Goal: Task Accomplishment & Management: Complete application form

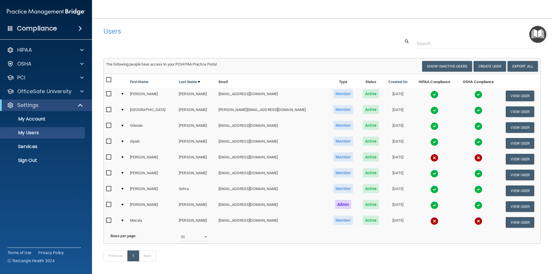
select select "20"
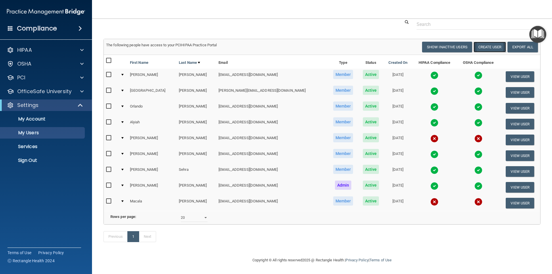
click at [479, 42] on button "Create User" at bounding box center [489, 47] width 32 height 11
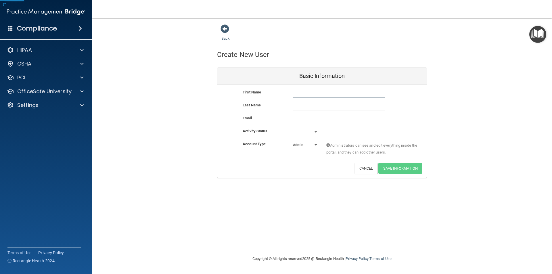
click at [300, 92] on input "text" at bounding box center [339, 93] width 92 height 9
type input "[PERSON_NAME]"
click at [322, 122] on input "email" at bounding box center [339, 119] width 92 height 9
paste input "[EMAIL_ADDRESS][DOMAIN_NAME]"
type input "[EMAIL_ADDRESS][DOMAIN_NAME]"
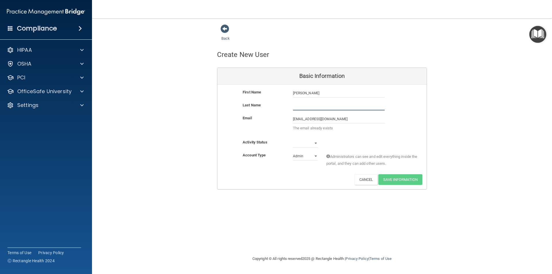
click at [320, 103] on input "text" at bounding box center [339, 106] width 92 height 9
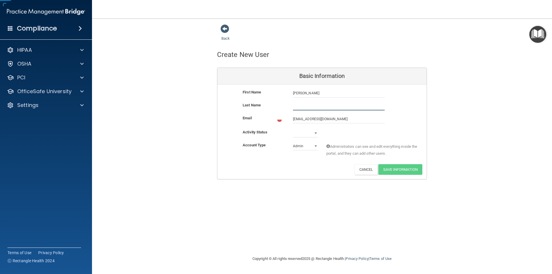
paste input "[PERSON_NAME]"
type input "[PERSON_NAME]"
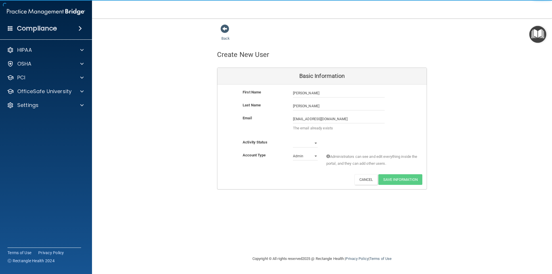
click at [312, 135] on div "Email [EMAIL_ADDRESS][DOMAIN_NAME] [EMAIL_ADDRESS][DOMAIN_NAME] The email alrea…" at bounding box center [321, 127] width 209 height 24
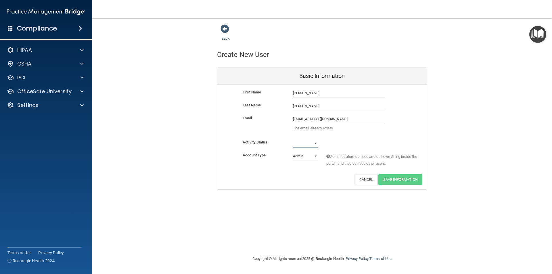
click at [312, 144] on select "Active Inactive" at bounding box center [305, 143] width 25 height 9
select select "active"
click at [293, 139] on select "Active Inactive" at bounding box center [305, 143] width 25 height 9
click at [312, 155] on select "Admin Member" at bounding box center [305, 156] width 25 height 9
select select "practice_member"
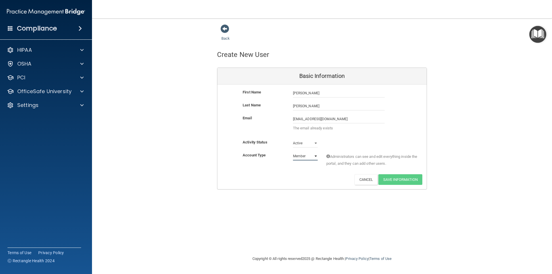
click at [293, 152] on select "Admin Member" at bounding box center [305, 156] width 25 height 9
click at [306, 156] on select "Admin Member" at bounding box center [305, 156] width 25 height 9
click at [293, 152] on select "Admin Member" at bounding box center [305, 156] width 25 height 9
click at [390, 216] on div "Back Create New User Basic Information First Name [PERSON_NAME] [PERSON_NAME] L…" at bounding box center [321, 136] width 437 height 225
click at [332, 103] on input "[PERSON_NAME]" at bounding box center [339, 106] width 92 height 9
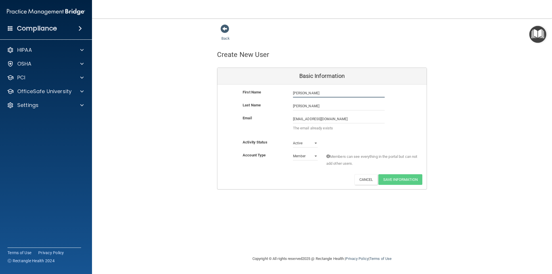
click at [330, 94] on input "[PERSON_NAME]" at bounding box center [339, 93] width 92 height 9
click at [329, 90] on input "[PERSON_NAME]" at bounding box center [339, 93] width 92 height 9
click at [62, 103] on div "Settings" at bounding box center [38, 105] width 71 height 7
click at [64, 133] on p "My Users" at bounding box center [43, 133] width 78 height 6
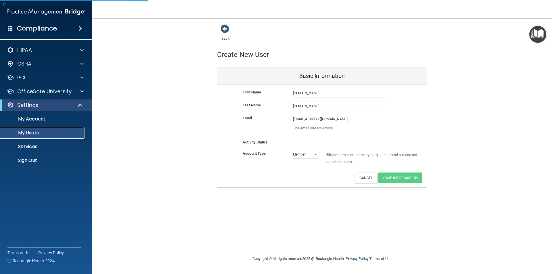
select select "20"
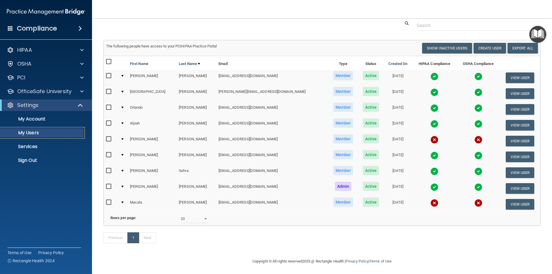
scroll to position [28, 0]
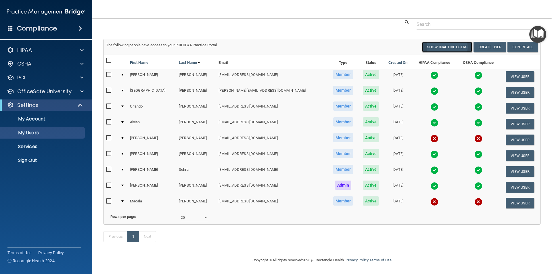
click at [459, 42] on button "Show Inactive Users" at bounding box center [447, 47] width 50 height 11
select select "20"
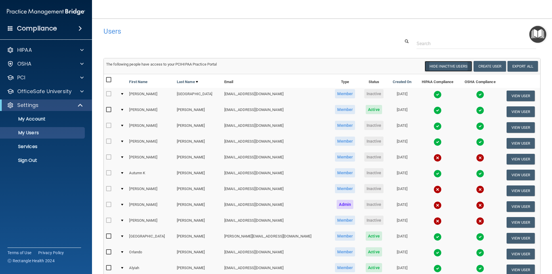
click at [452, 69] on button "Hide Inactive Users" at bounding box center [448, 66] width 47 height 11
select select "20"
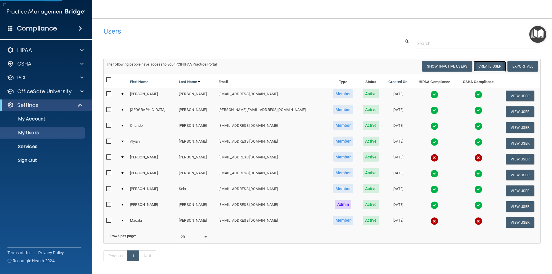
click at [484, 69] on button "Create User" at bounding box center [489, 66] width 32 height 11
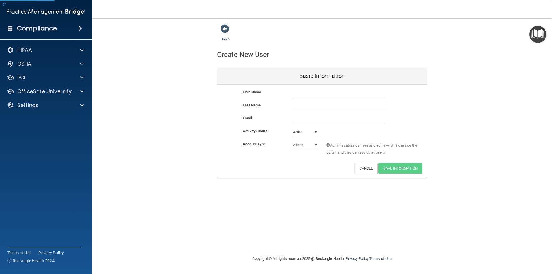
click at [346, 85] on div "First Name Last Name Email Activity Status Active Active Inactive Account Type …" at bounding box center [321, 131] width 209 height 93
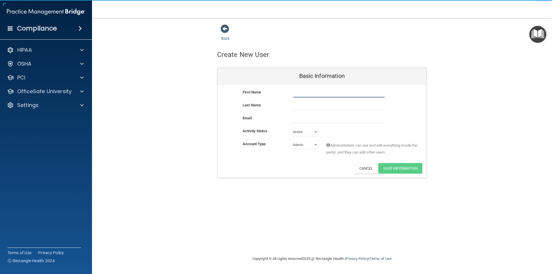
click at [346, 89] on input "text" at bounding box center [339, 93] width 92 height 9
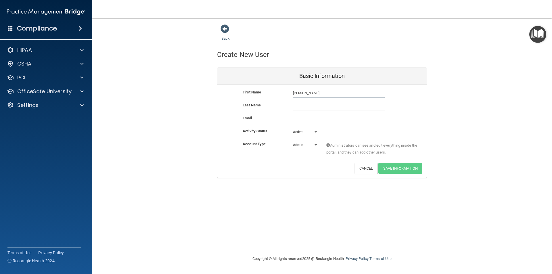
type input "[PERSON_NAME]"
paste input "[PERSON_NAME]"
type input "[PERSON_NAME]"
click at [324, 119] on input "email" at bounding box center [339, 119] width 92 height 9
paste input "[EMAIL_ADDRESS][DOMAIN_NAME]"
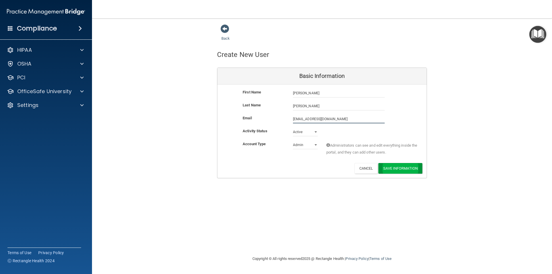
type input "[EMAIL_ADDRESS][DOMAIN_NAME]"
click at [403, 167] on button "Save Information" at bounding box center [400, 168] width 44 height 11
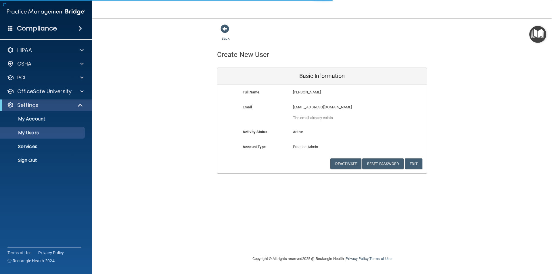
select select "20"
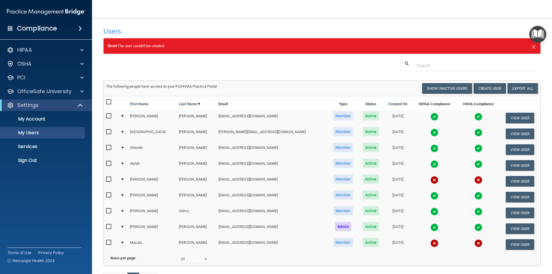
click at [480, 83] on td "The following people have access to your PCIHIPAA Practice Portal Resend Invite…" at bounding box center [322, 89] width 436 height 16
click at [480, 85] on button "Create User" at bounding box center [489, 88] width 32 height 11
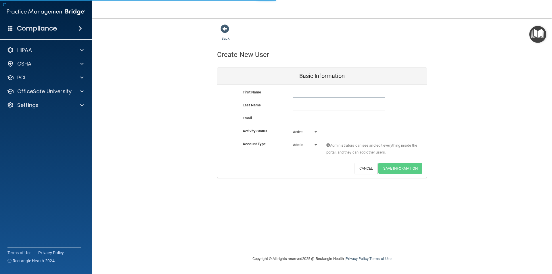
click at [316, 95] on input "text" at bounding box center [339, 93] width 92 height 9
type input "[PERSON_NAME]"
click at [314, 108] on input "text" at bounding box center [339, 106] width 92 height 9
click at [312, 119] on input "email" at bounding box center [339, 119] width 92 height 9
paste input "[EMAIL_ADDRESS][DOMAIN_NAME]"
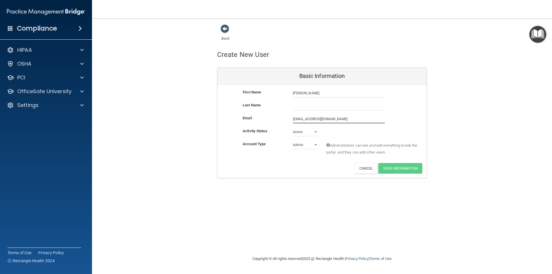
type input "[EMAIL_ADDRESS][DOMAIN_NAME]"
click at [312, 108] on input "text" at bounding box center [339, 106] width 92 height 9
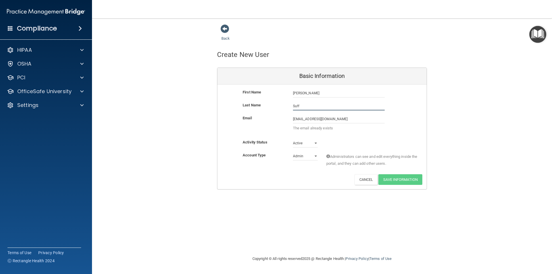
type input "[PERSON_NAME]"
click at [309, 155] on select "Admin Member" at bounding box center [305, 156] width 25 height 9
select select "practice_member"
click at [293, 152] on select "Admin Member" at bounding box center [305, 156] width 25 height 9
click at [310, 116] on input "[EMAIL_ADDRESS][DOMAIN_NAME]" at bounding box center [339, 119] width 92 height 9
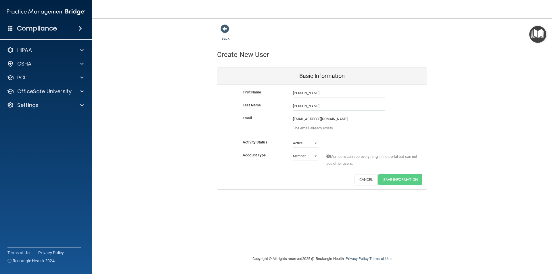
click at [315, 104] on input "[PERSON_NAME]" at bounding box center [339, 106] width 92 height 9
click at [317, 91] on input "[PERSON_NAME]" at bounding box center [339, 93] width 92 height 9
click at [312, 118] on input "[EMAIL_ADDRESS][DOMAIN_NAME]" at bounding box center [339, 119] width 92 height 9
click at [318, 91] on input "[PERSON_NAME]" at bounding box center [339, 93] width 92 height 9
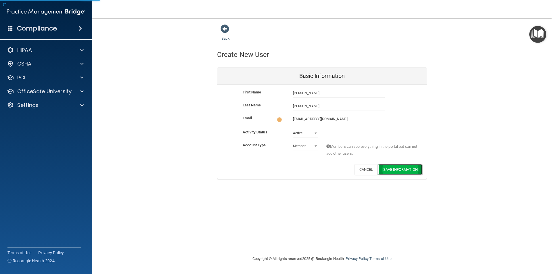
click at [397, 169] on button "Save Information" at bounding box center [400, 169] width 44 height 11
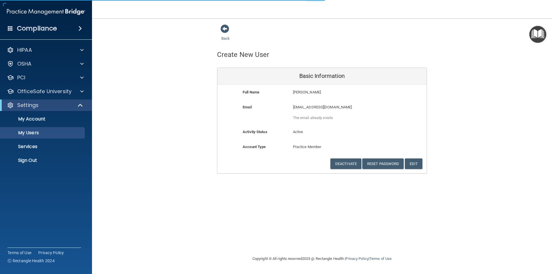
select select "20"
